Goal: Navigation & Orientation: Find specific page/section

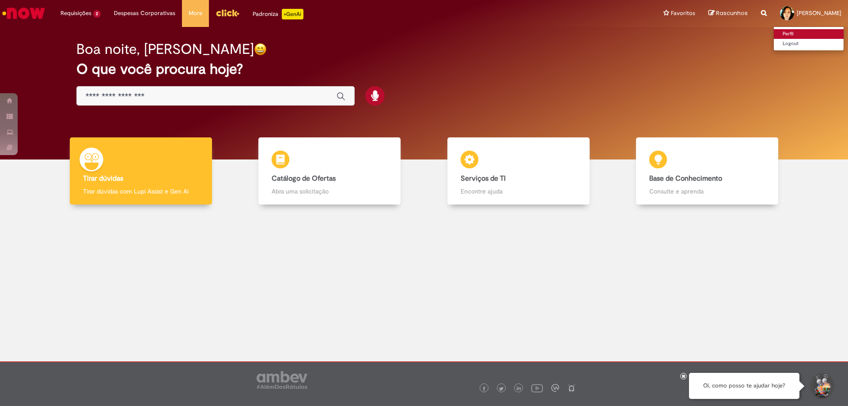
click at [774, 34] on link "Perfil" at bounding box center [809, 34] width 70 height 10
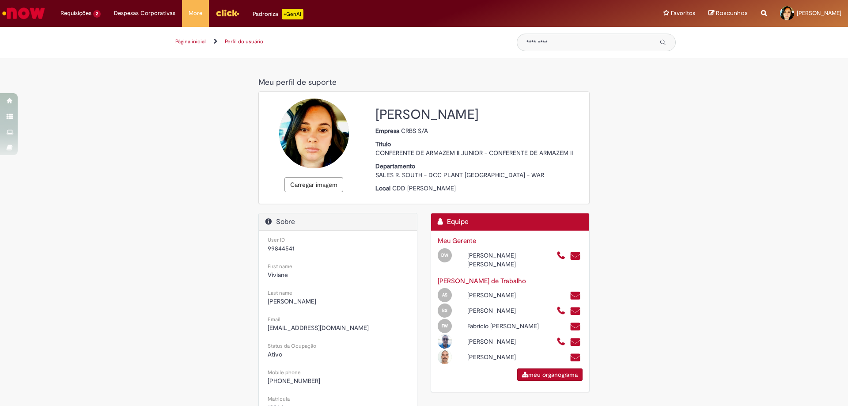
click at [189, 43] on link "Página inicial" at bounding box center [190, 41] width 30 height 7
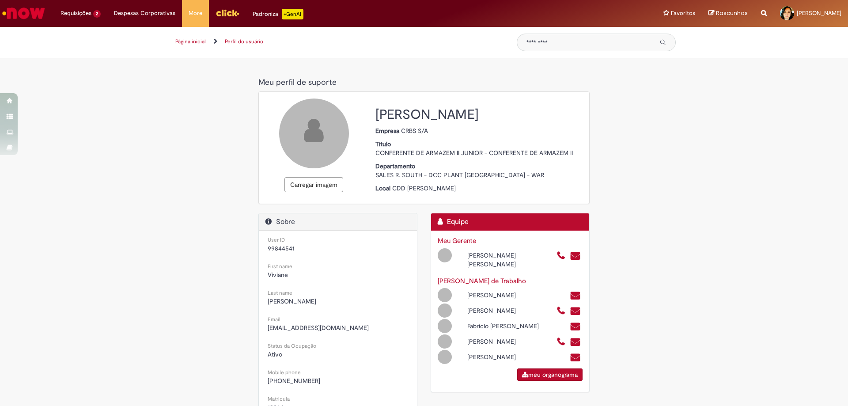
select select "**********"
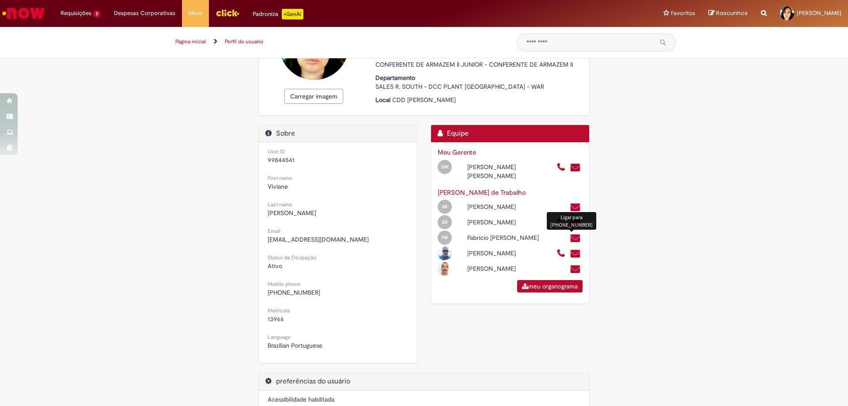
scroll to position [132, 0]
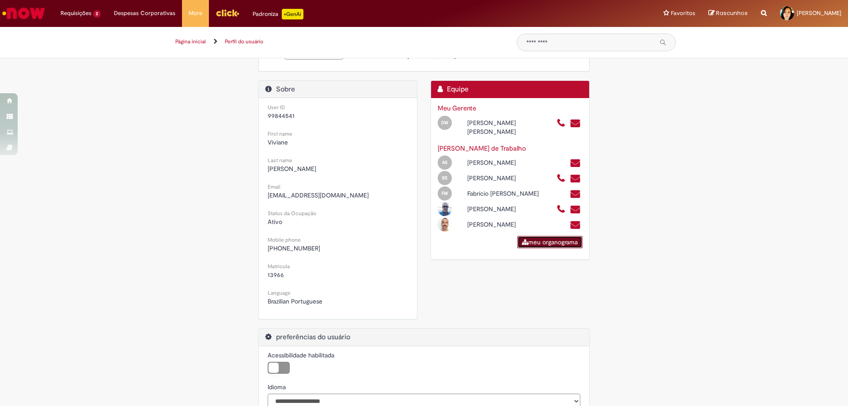
click at [532, 244] on link "meu organograma" at bounding box center [549, 242] width 65 height 12
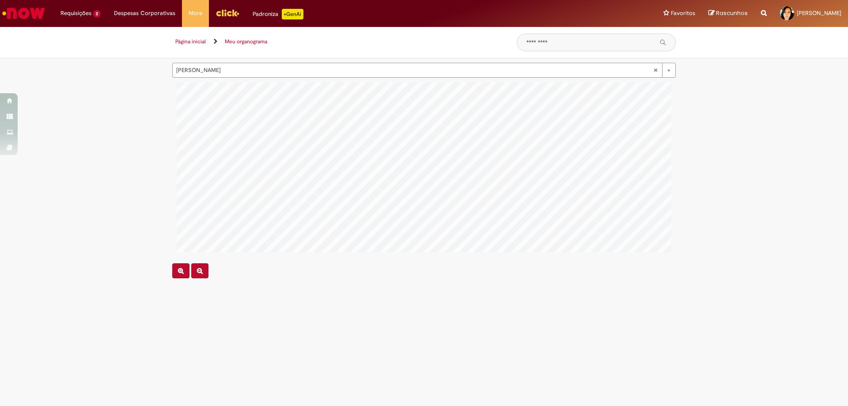
scroll to position [0, 222]
click at [197, 41] on link "Página inicial" at bounding box center [190, 41] width 30 height 7
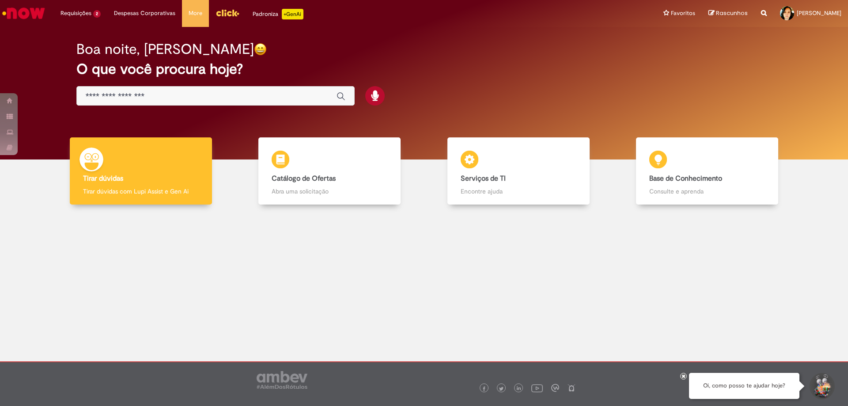
click at [223, 15] on img "Menu Cabeçalho" at bounding box center [228, 12] width 24 height 13
